Goal: Information Seeking & Learning: Learn about a topic

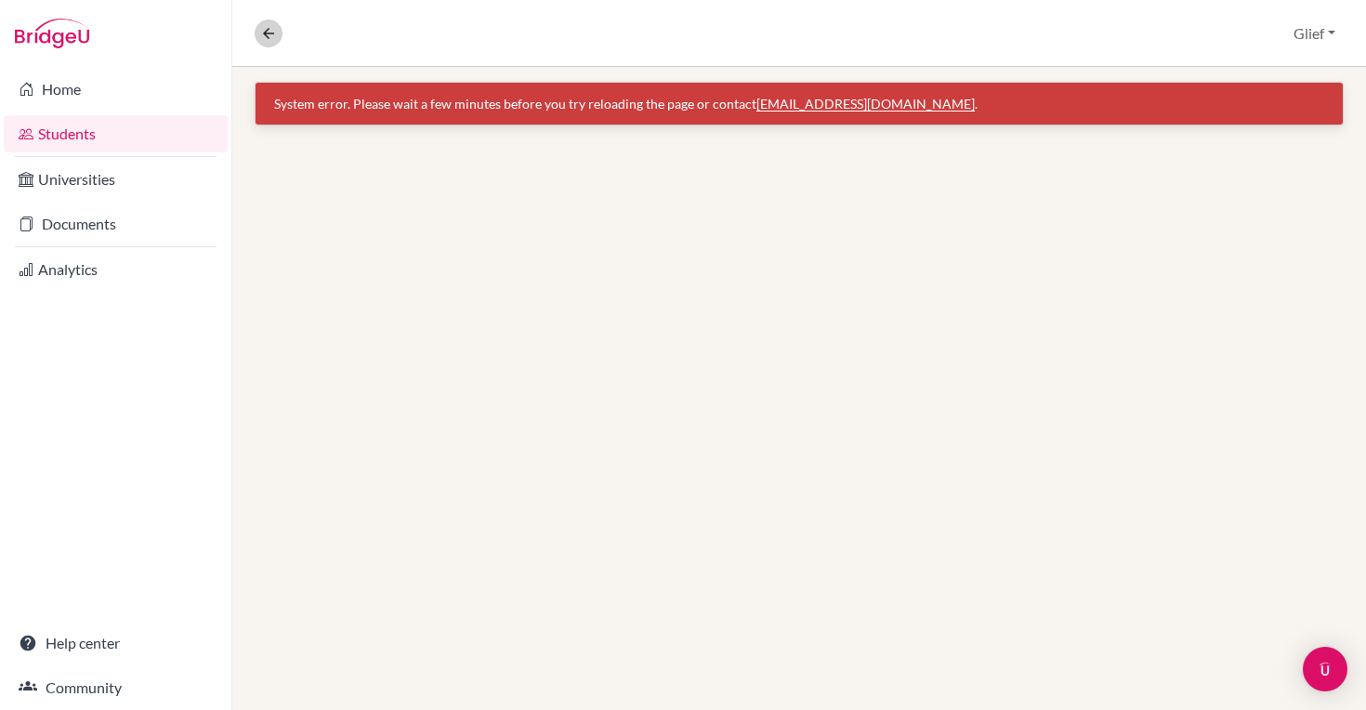
click at [268, 41] on icon at bounding box center [268, 33] width 17 height 17
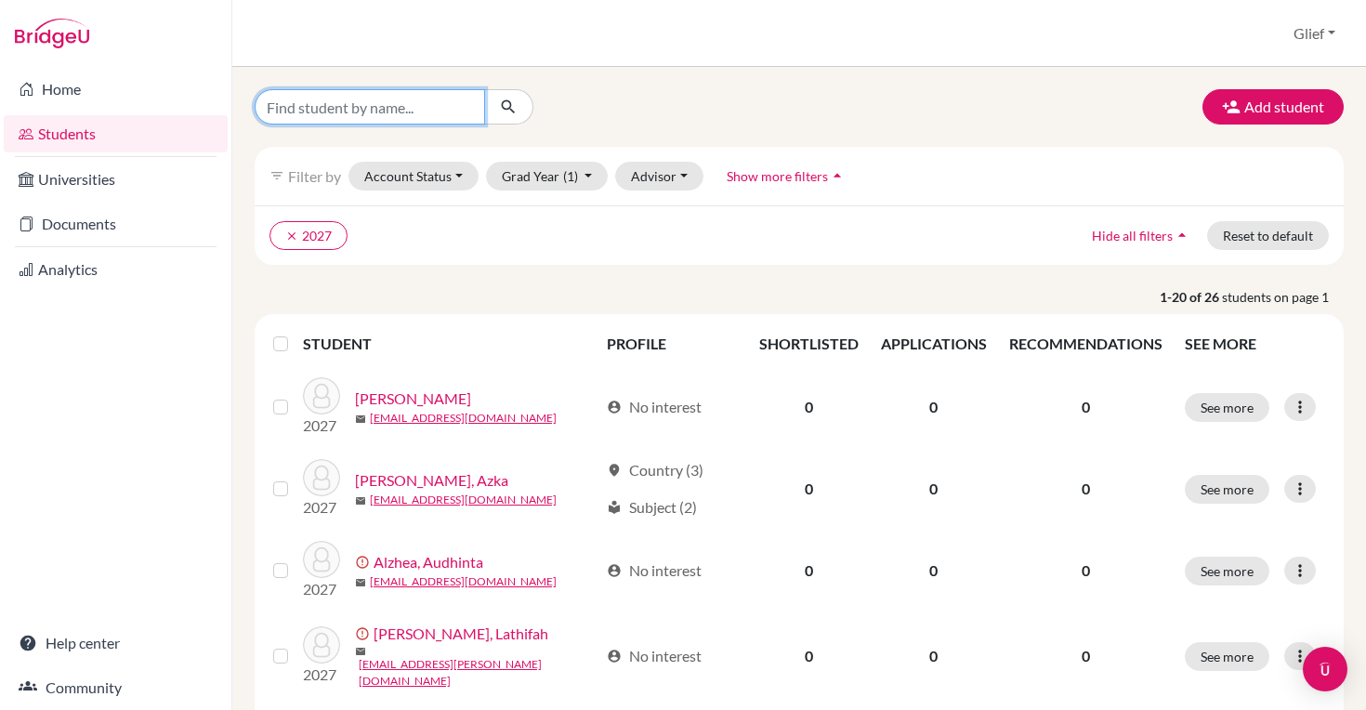
click at [415, 118] on input "Find student by name..." at bounding box center [370, 106] width 230 height 35
type input "pham"
click at [508, 107] on button "submit" at bounding box center [508, 106] width 49 height 35
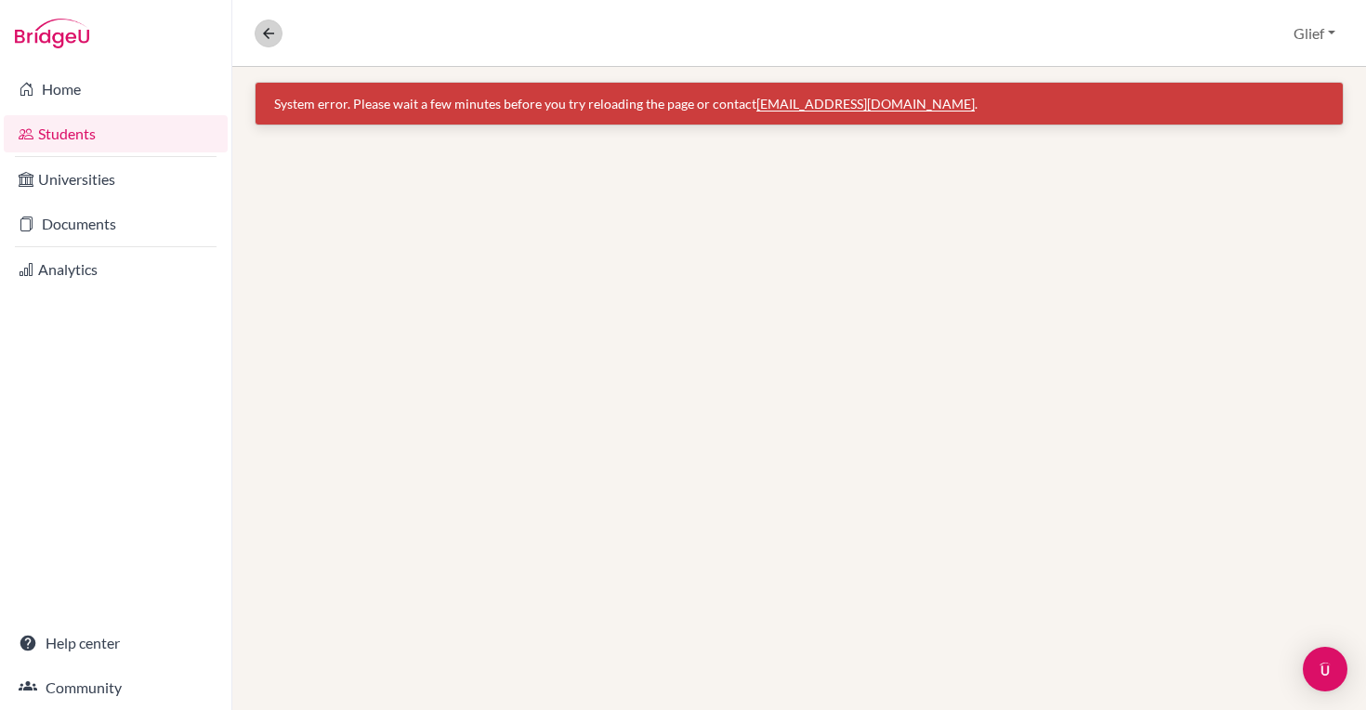
click at [275, 38] on icon at bounding box center [268, 33] width 17 height 17
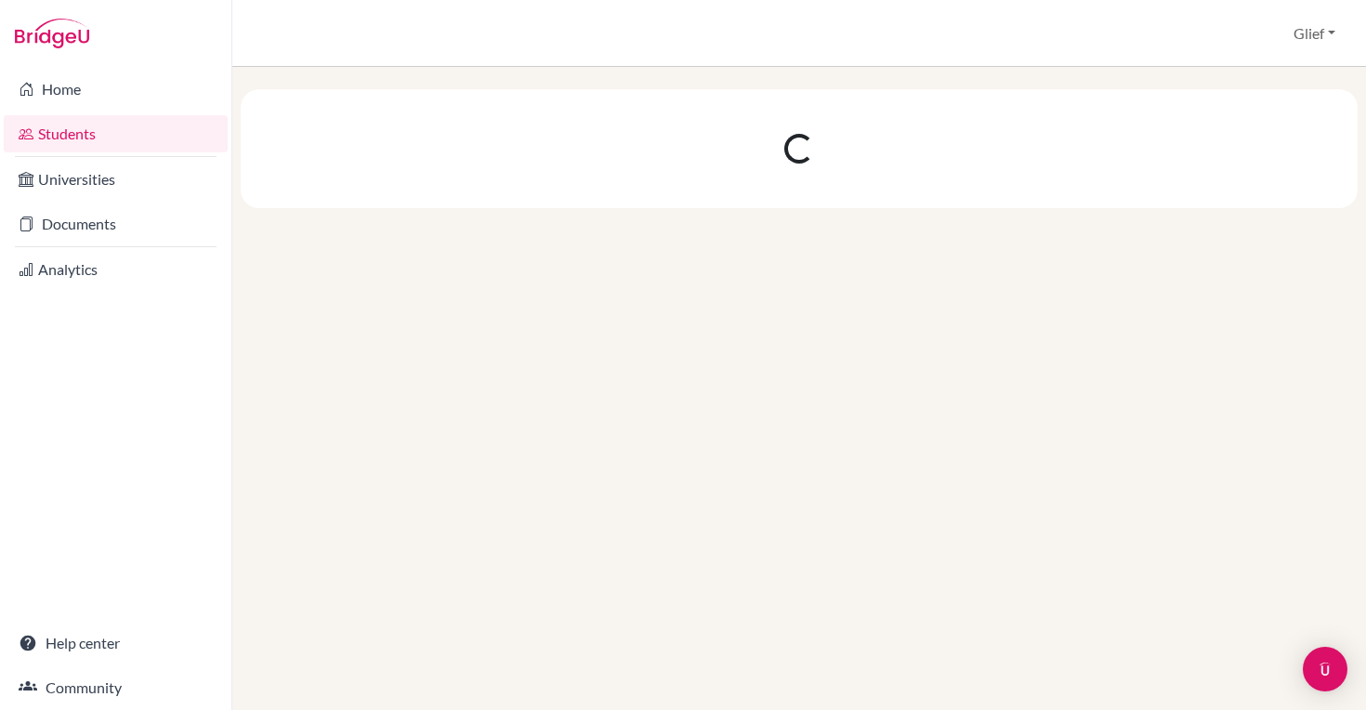
click at [117, 126] on link "Students" at bounding box center [116, 133] width 224 height 37
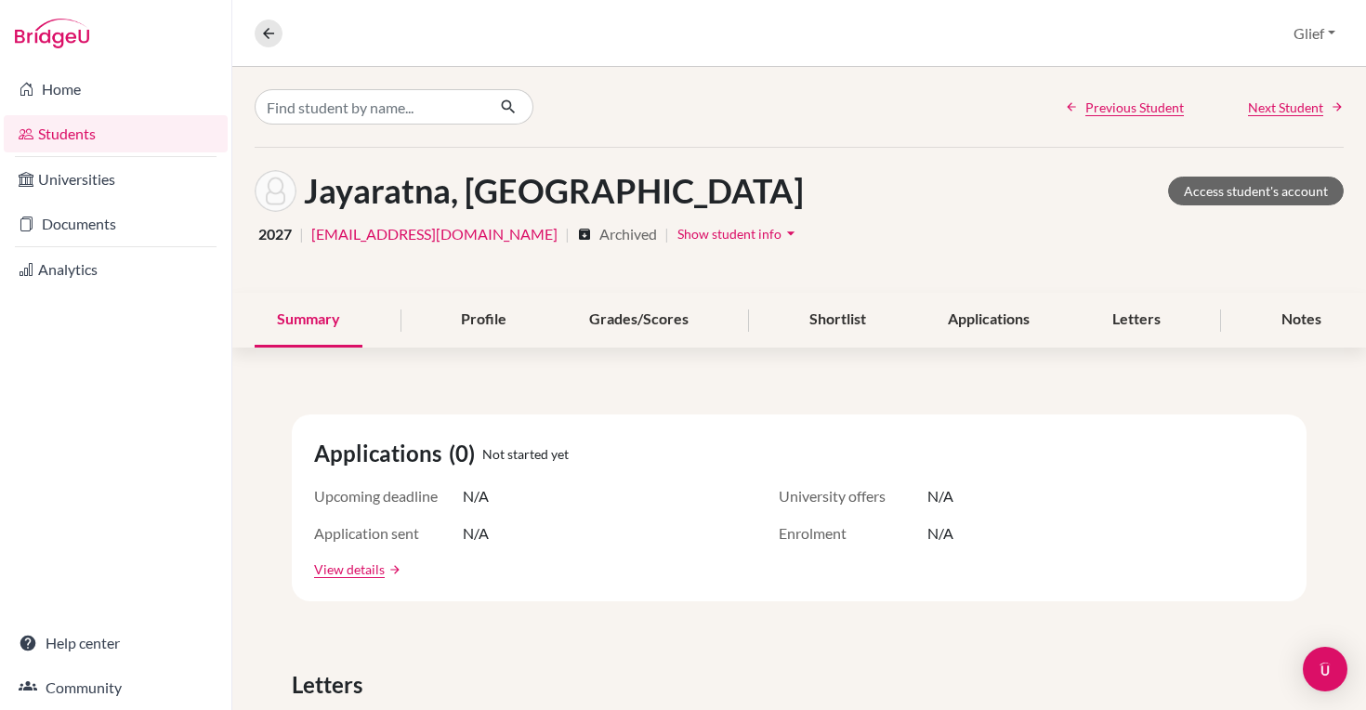
click at [146, 136] on link "Students" at bounding box center [116, 133] width 224 height 37
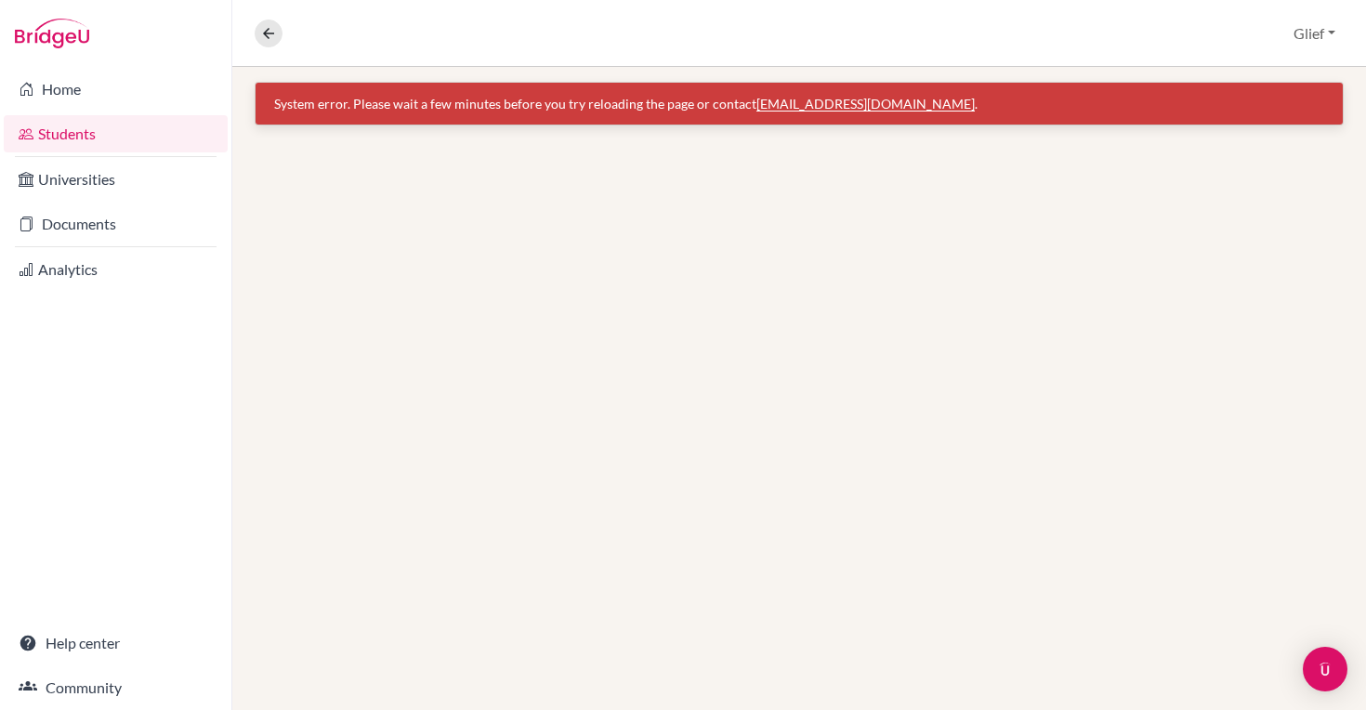
click at [129, 141] on link "Students" at bounding box center [116, 133] width 224 height 37
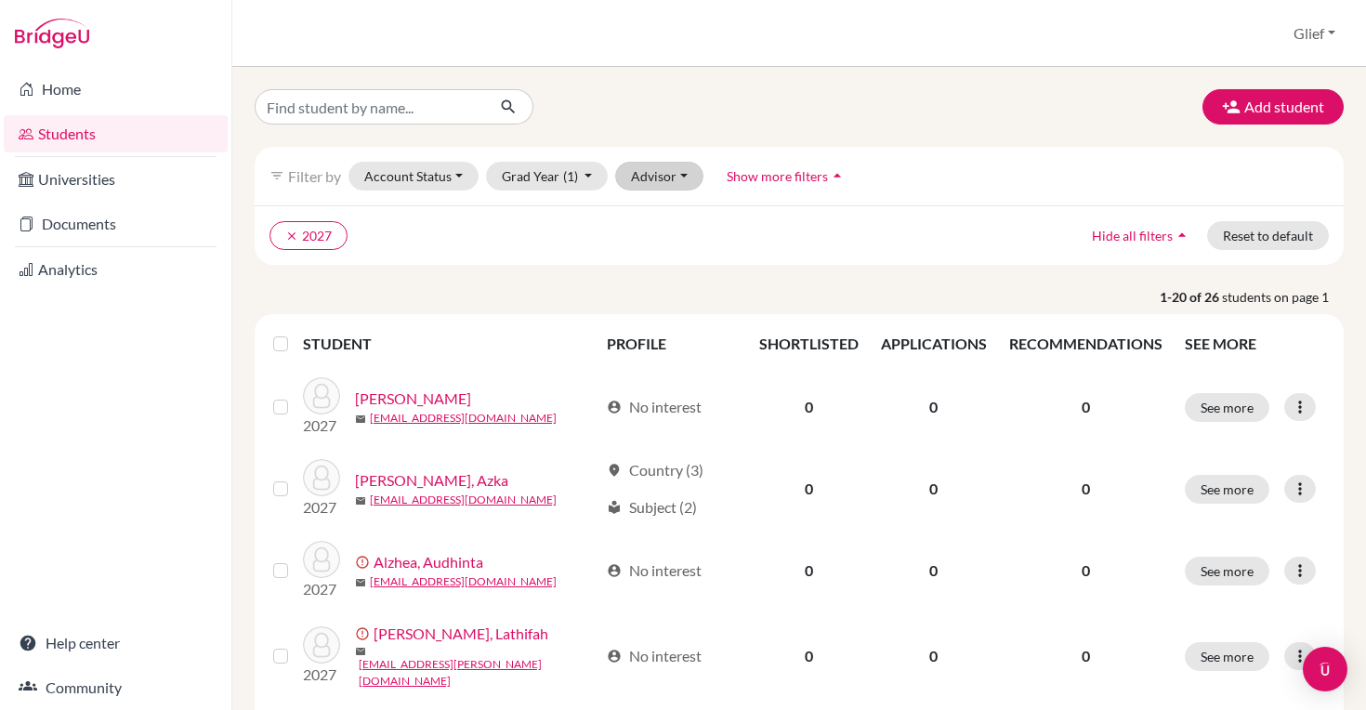
click at [654, 181] on button "Advisor" at bounding box center [659, 176] width 88 height 29
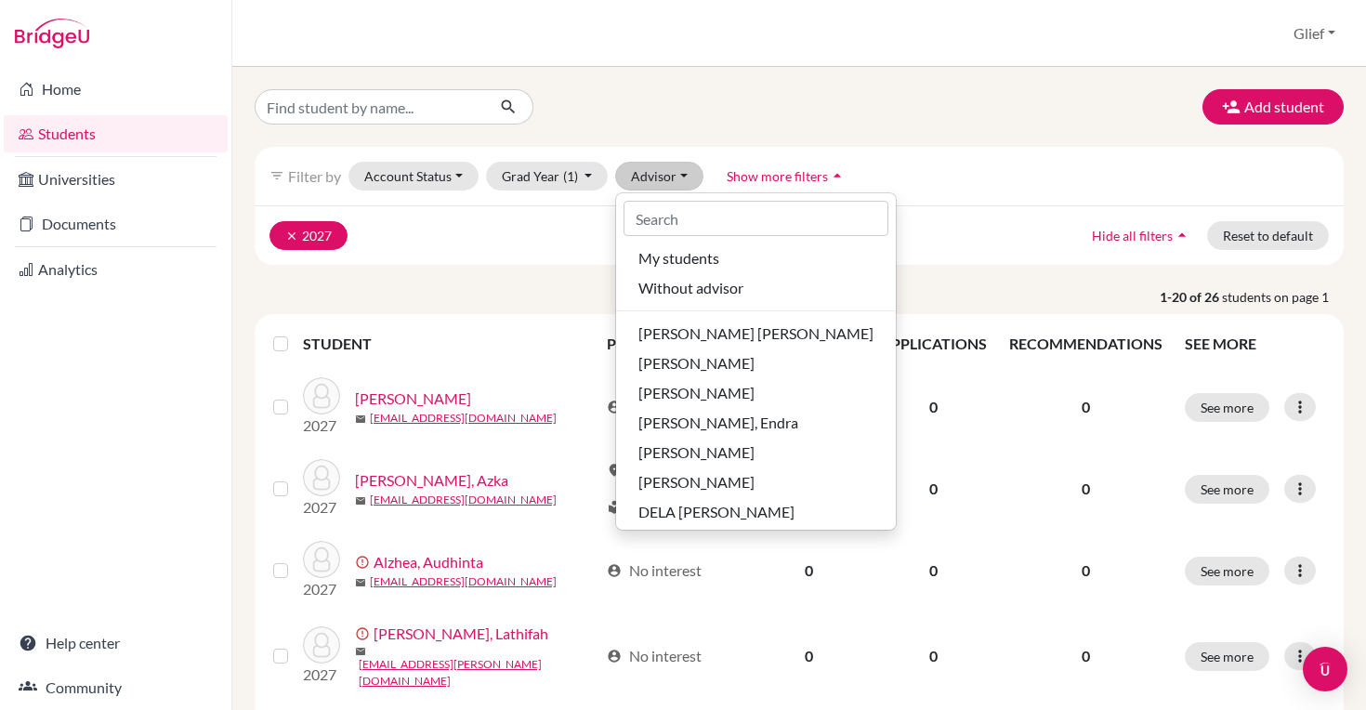
click at [293, 235] on icon "clear" at bounding box center [291, 235] width 13 height 13
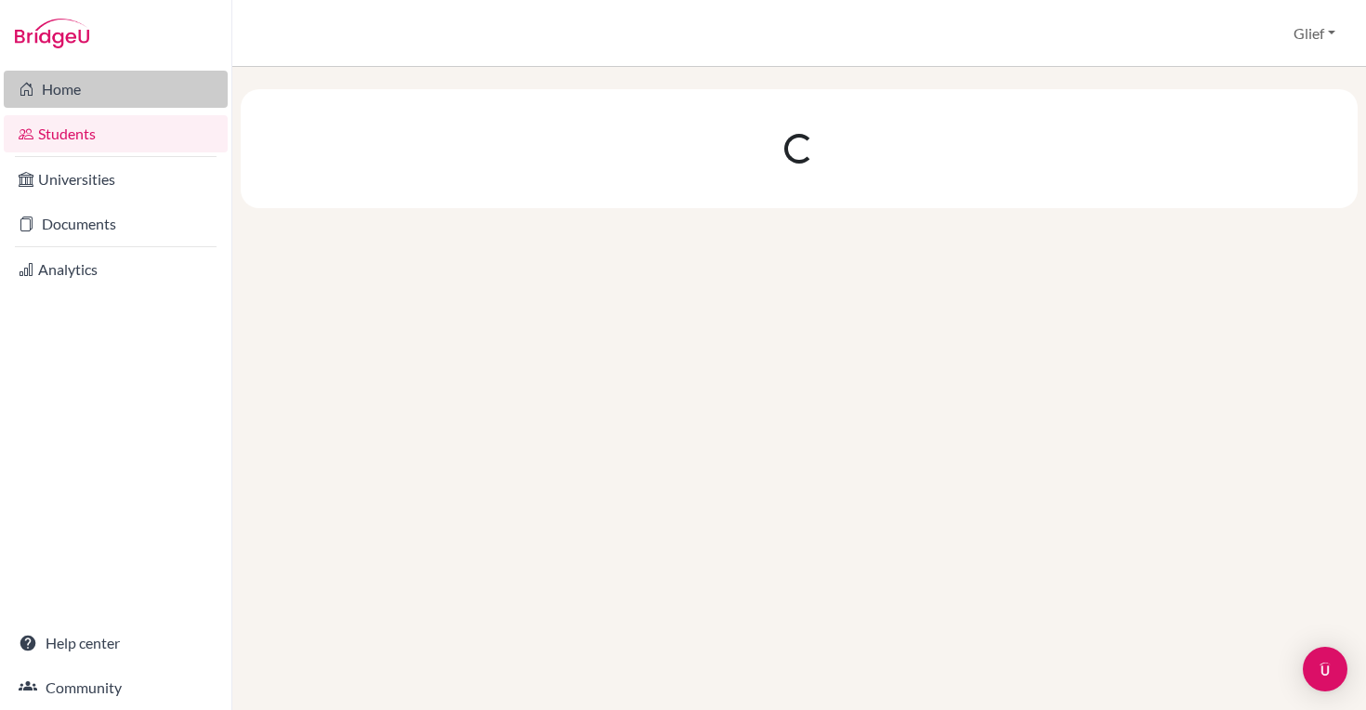
click at [38, 92] on link "Home" at bounding box center [116, 89] width 224 height 37
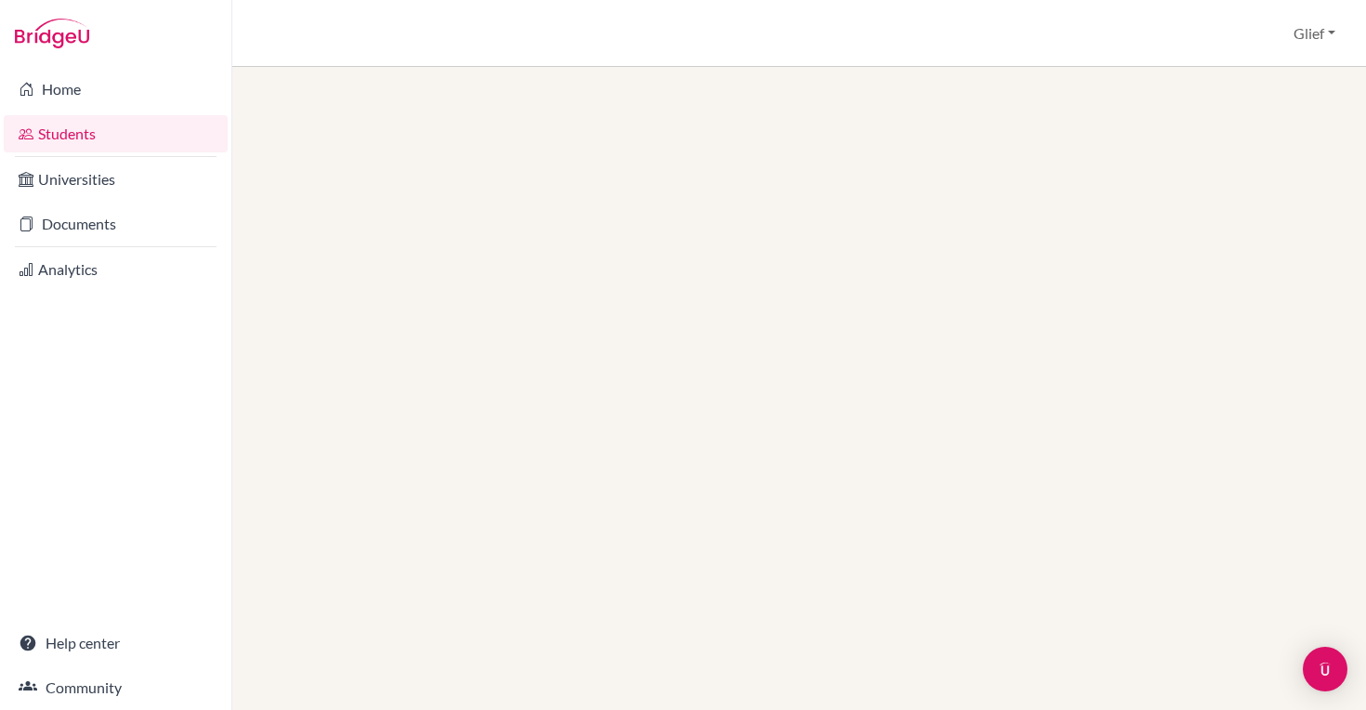
click at [80, 126] on link "Students" at bounding box center [116, 133] width 224 height 37
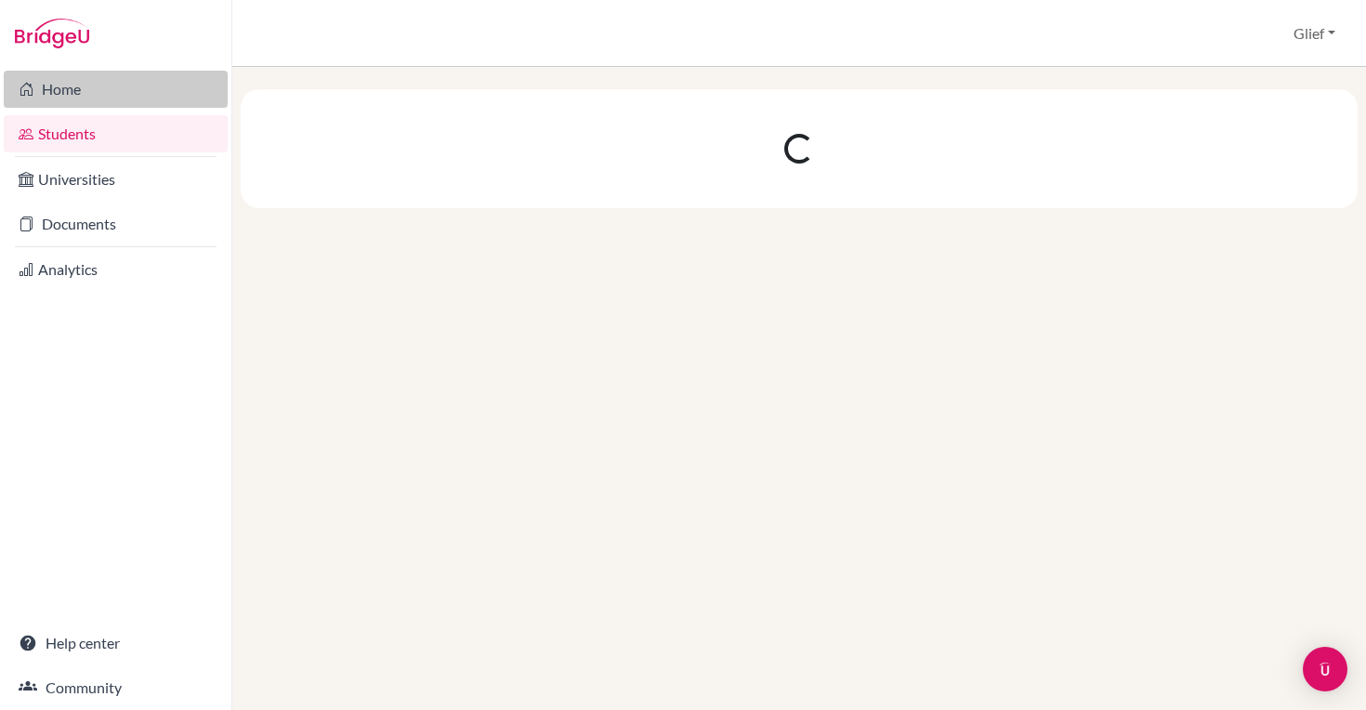
click at [71, 89] on link "Home" at bounding box center [116, 89] width 224 height 37
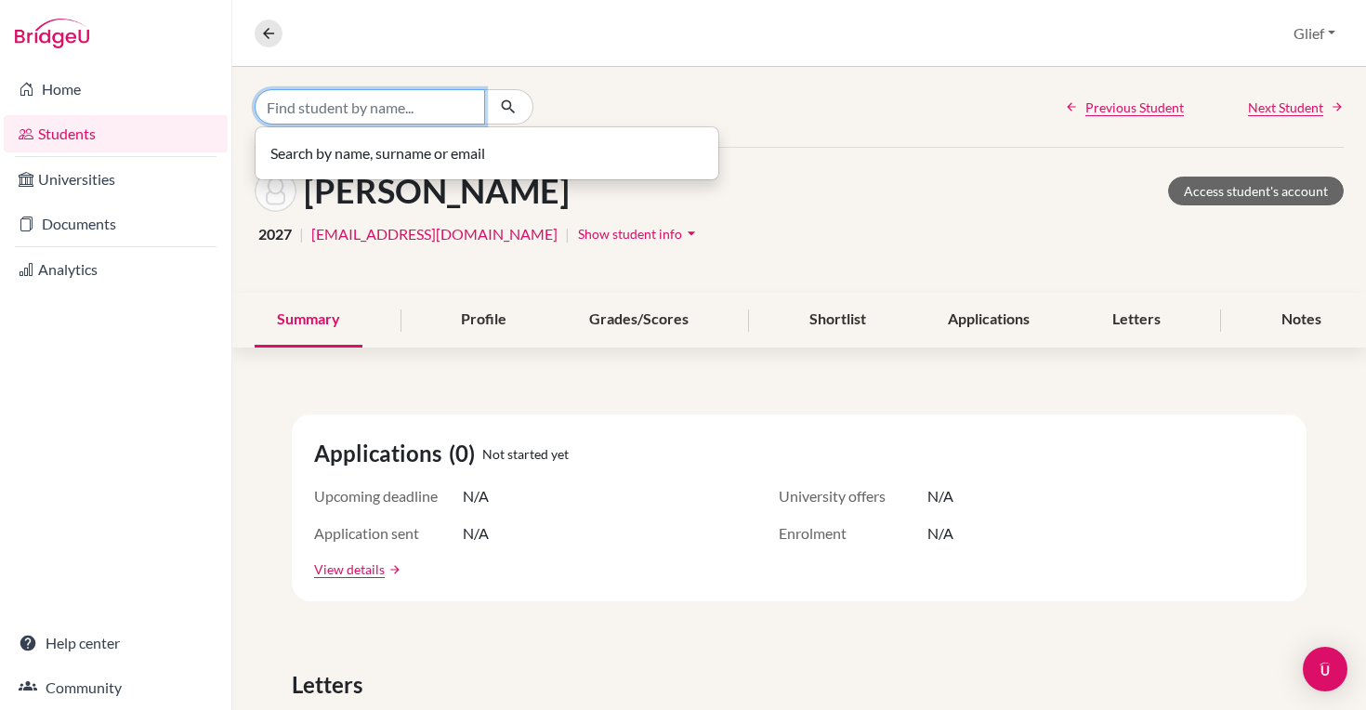
click at [327, 102] on input "Find student by name..." at bounding box center [370, 106] width 230 height 35
paste input "[URL][DOMAIN_NAME]"
type input "[URL][DOMAIN_NAME]"
click at [460, 109] on input "[URL][DOMAIN_NAME]" at bounding box center [370, 106] width 230 height 35
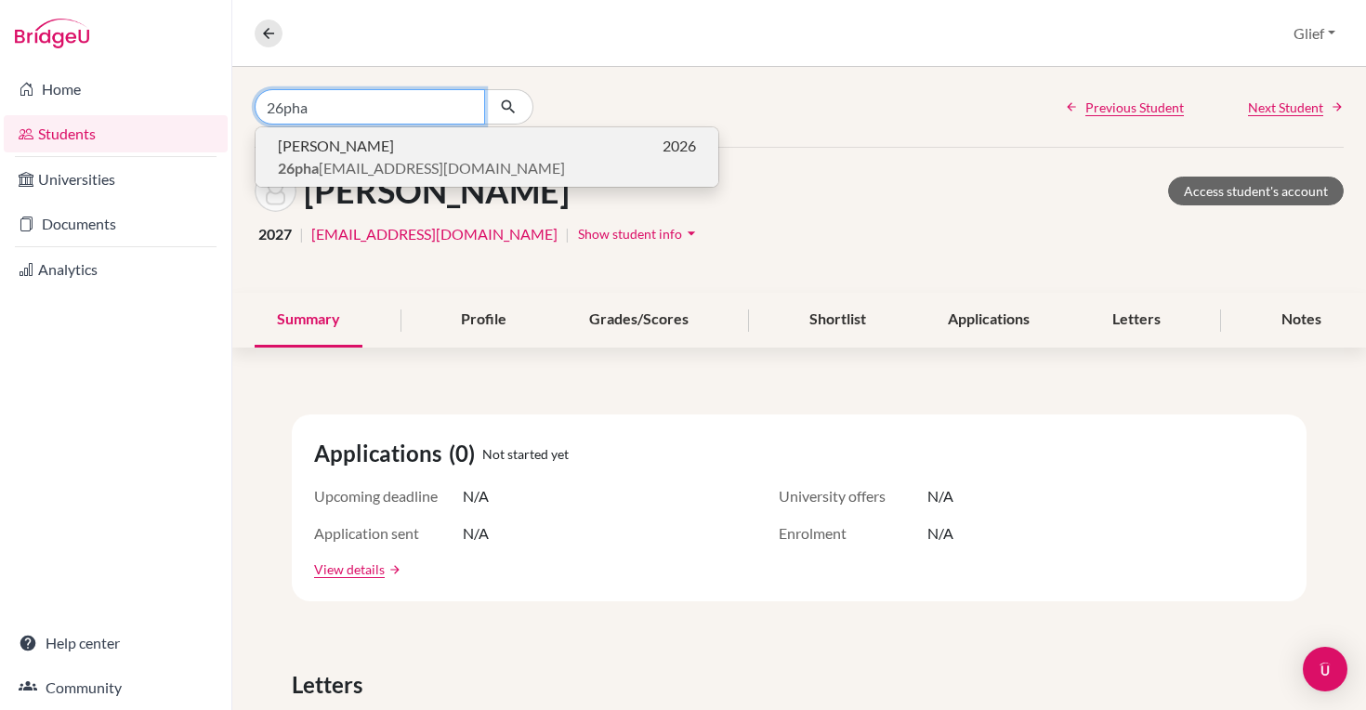
type input "26pha"
click at [391, 151] on p "[PERSON_NAME] 2026" at bounding box center [487, 146] width 418 height 22
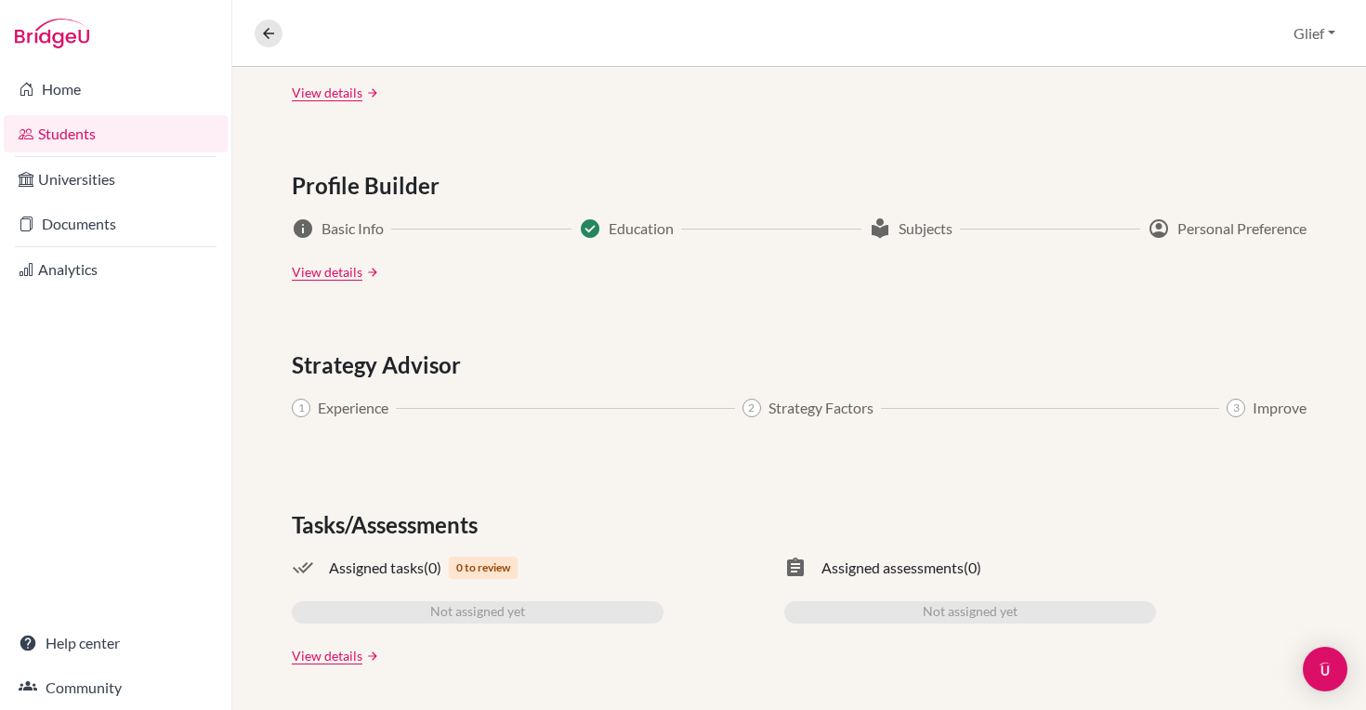
scroll to position [924, 0]
click at [344, 658] on link "View details" at bounding box center [327, 656] width 71 height 20
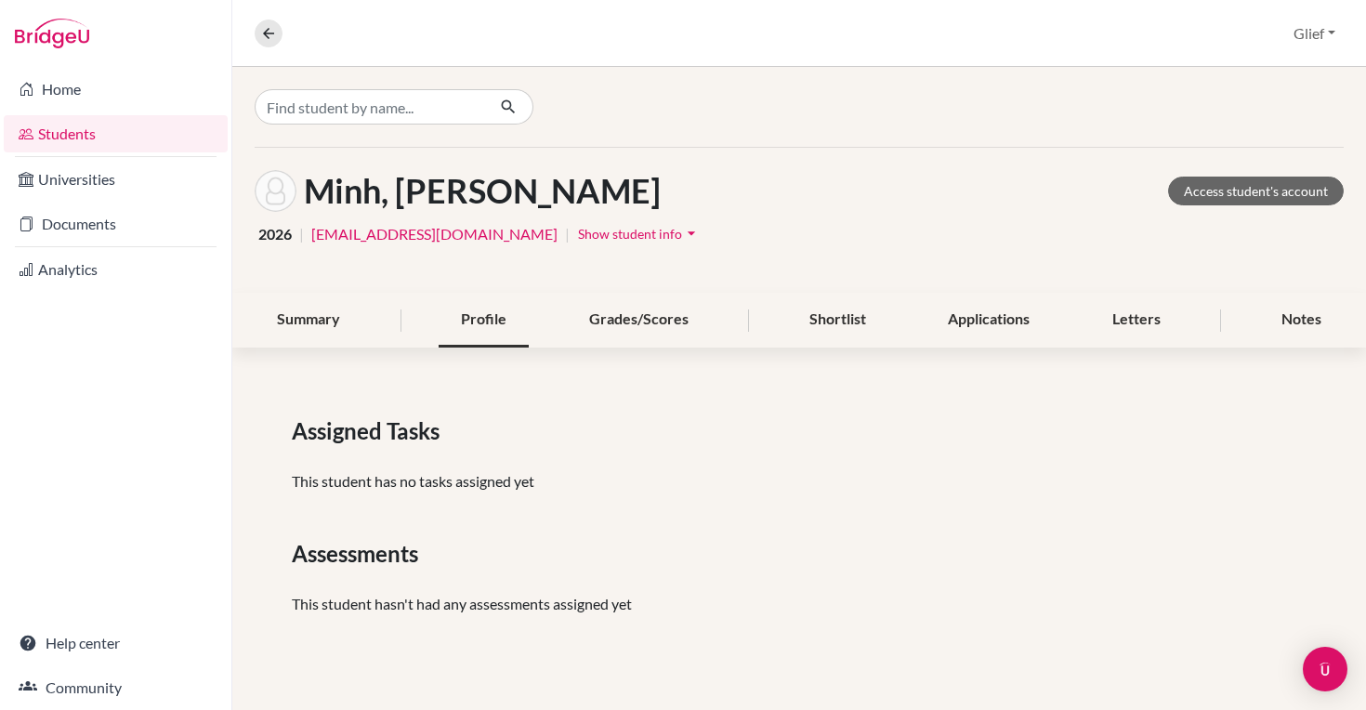
click at [493, 320] on div "Profile" at bounding box center [484, 320] width 90 height 55
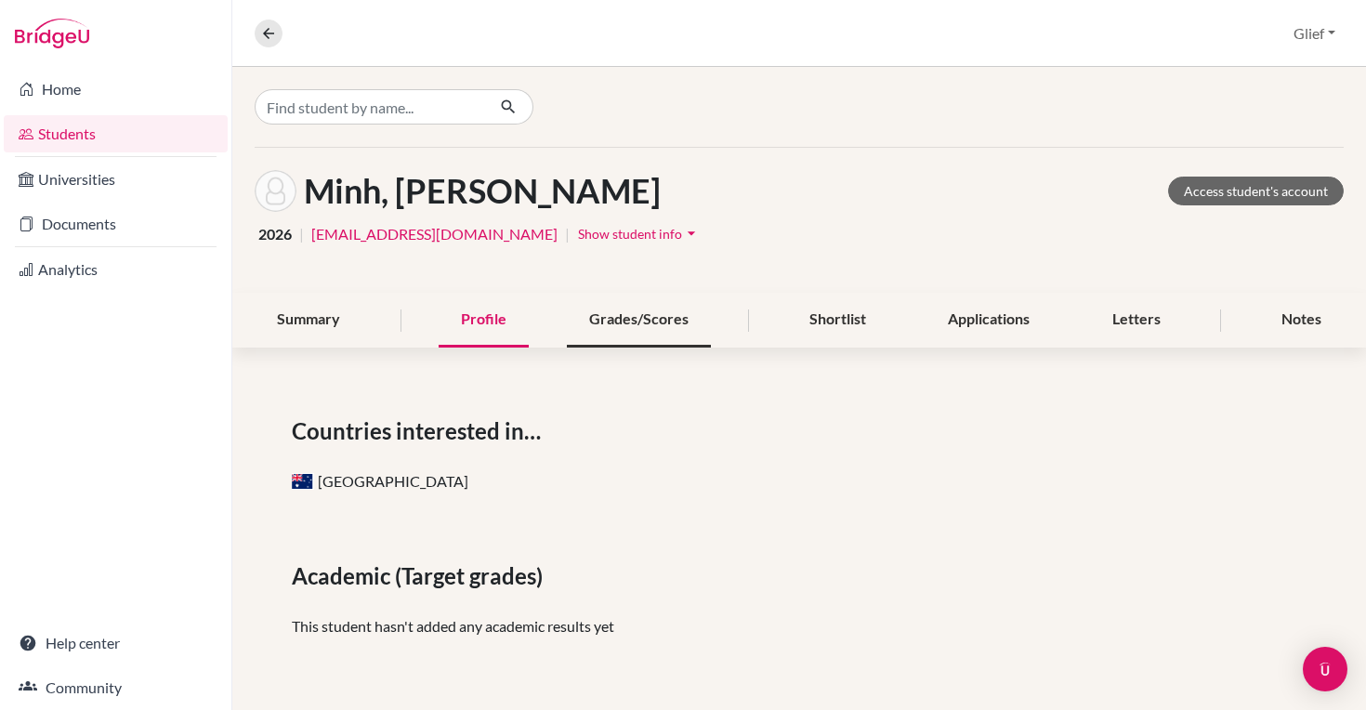
click at [616, 338] on div "Grades/Scores" at bounding box center [639, 320] width 144 height 55
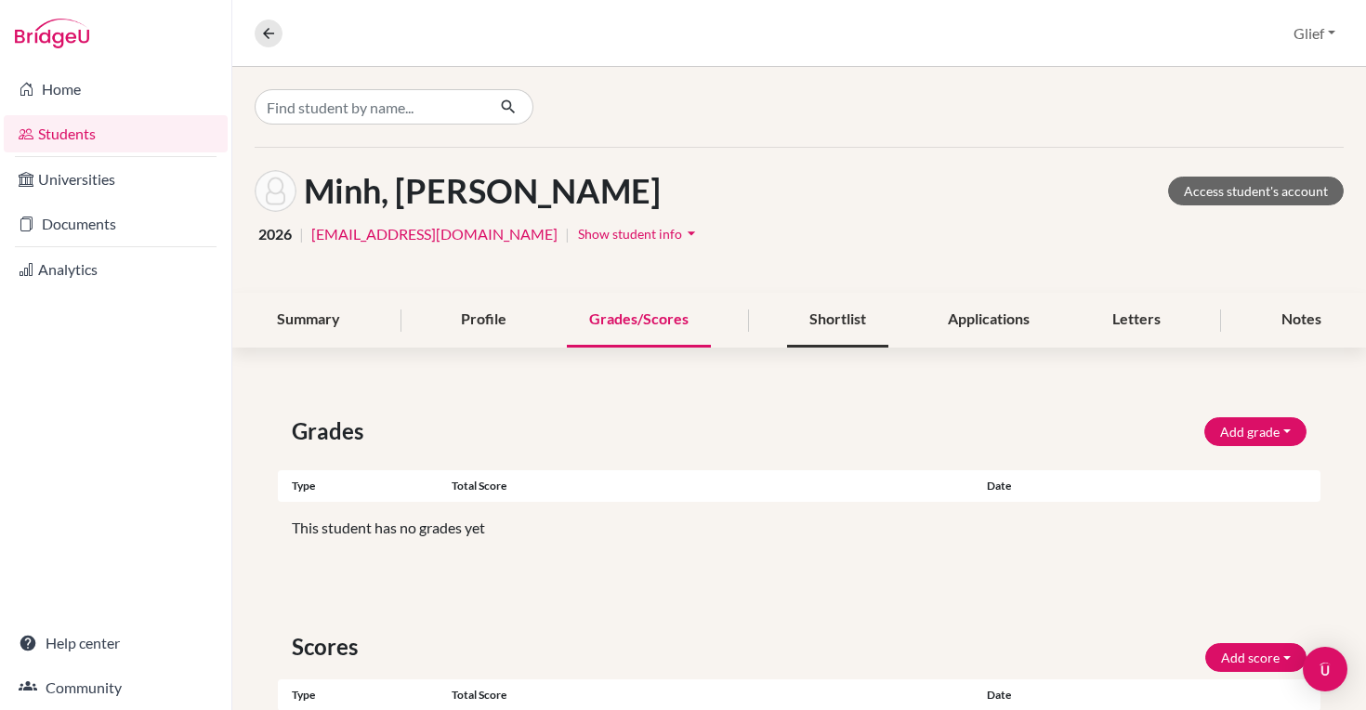
click at [862, 327] on div "Shortlist" at bounding box center [837, 320] width 101 height 55
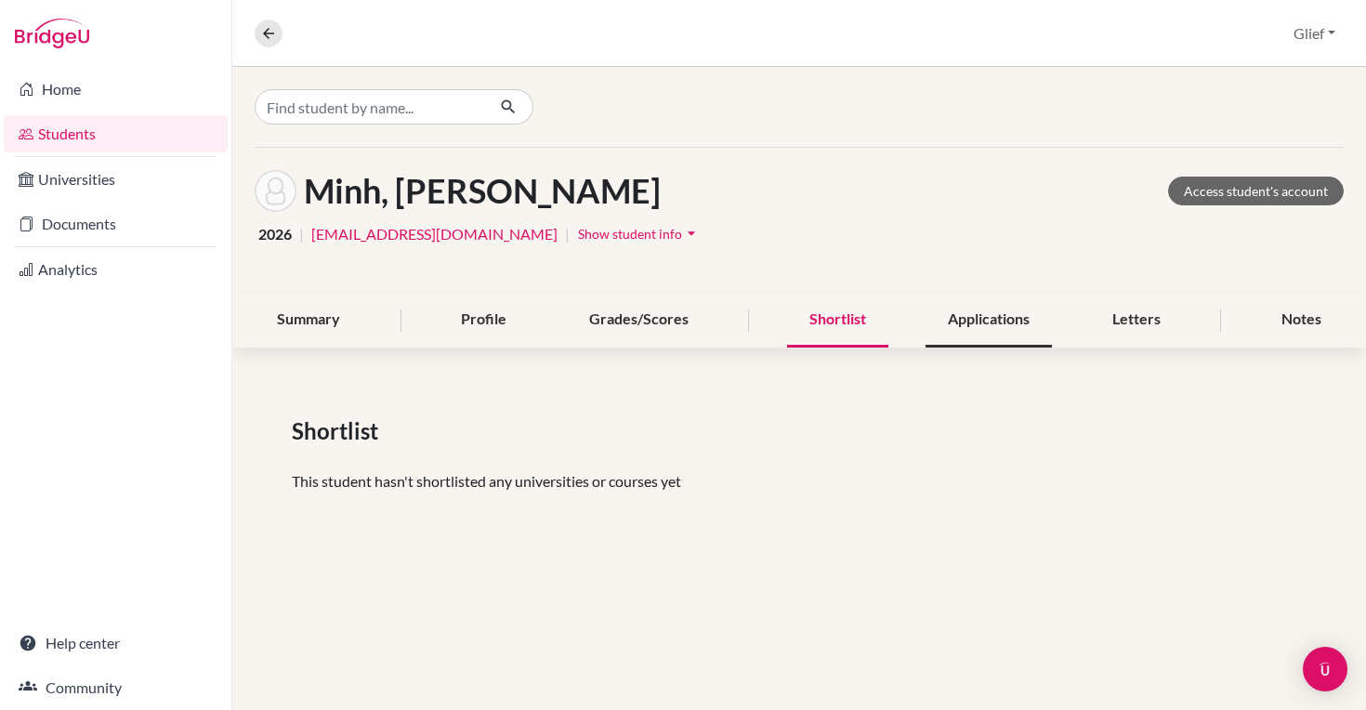
click at [1002, 315] on div "Applications" at bounding box center [988, 320] width 126 height 55
click at [338, 314] on div "Summary" at bounding box center [309, 320] width 108 height 55
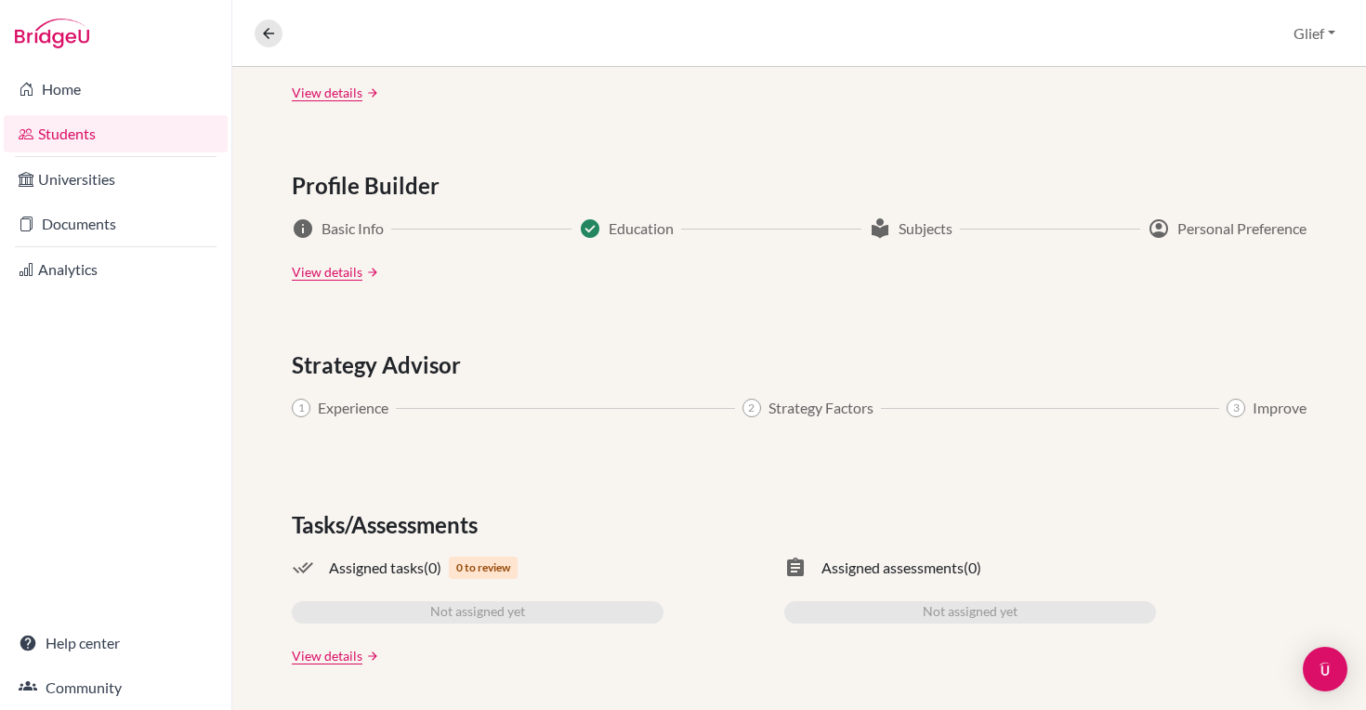
scroll to position [924, 0]
click at [358, 653] on link "View details" at bounding box center [327, 656] width 71 height 20
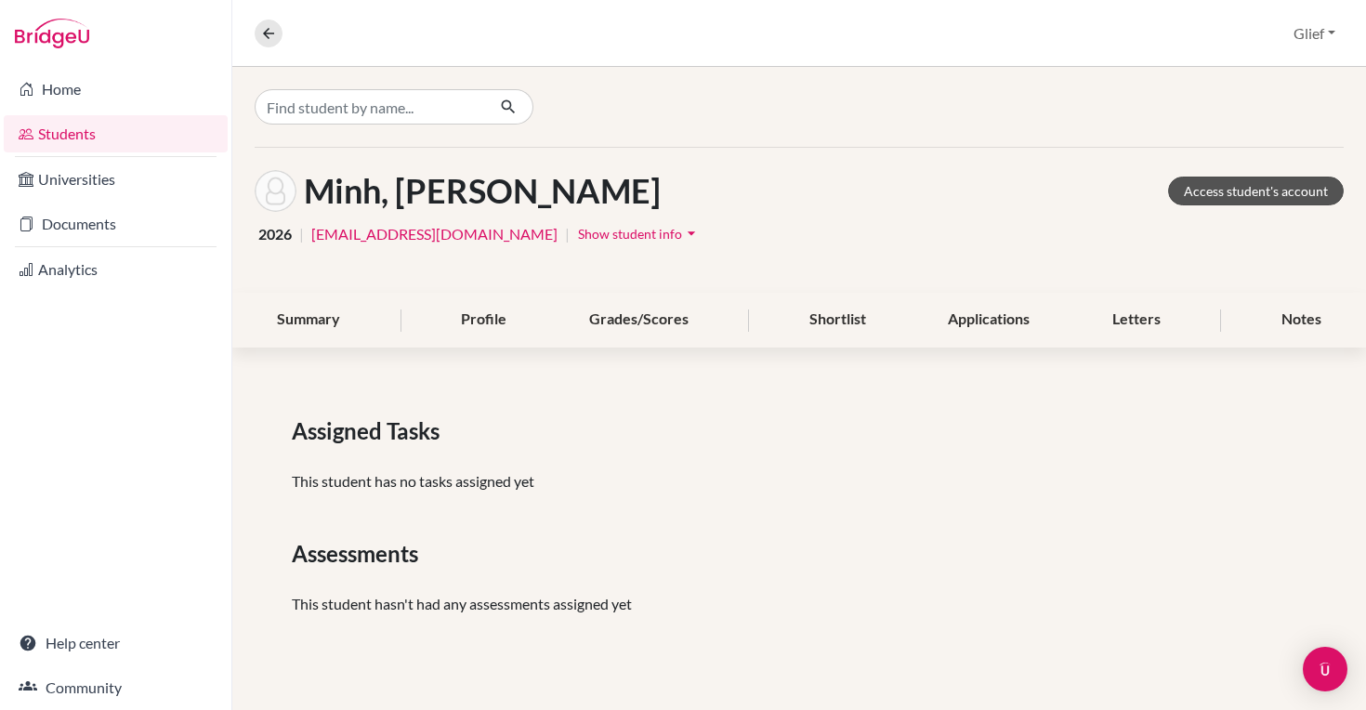
click at [1277, 194] on link "Access student's account" at bounding box center [1256, 191] width 176 height 29
